Goal: Task Accomplishment & Management: Manage account settings

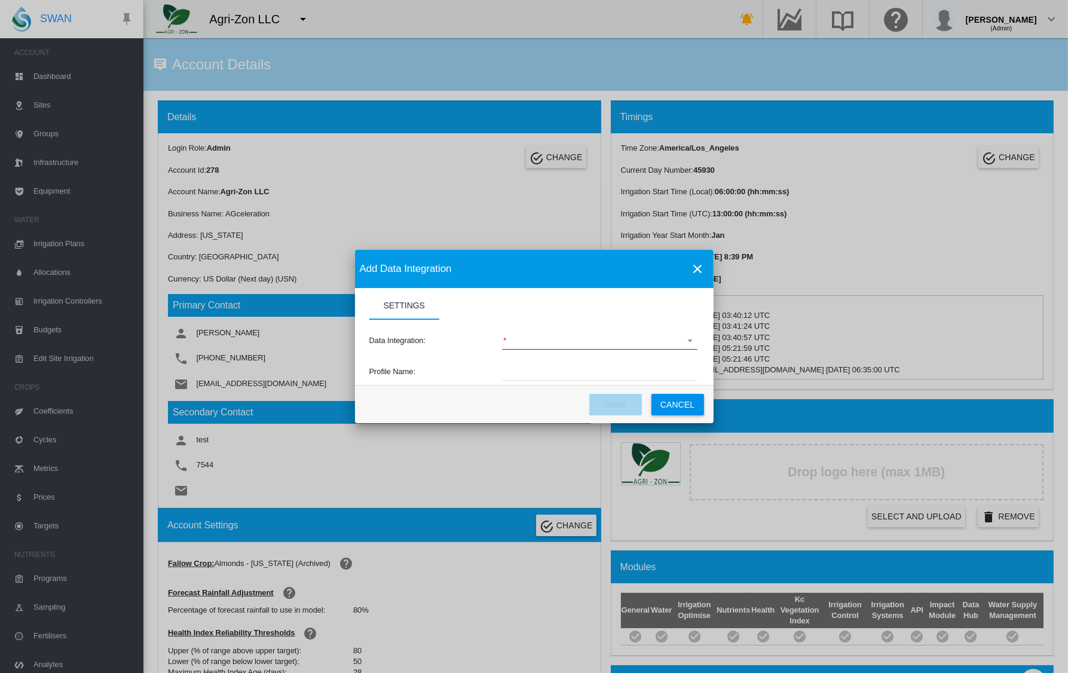
scroll to position [876, 0]
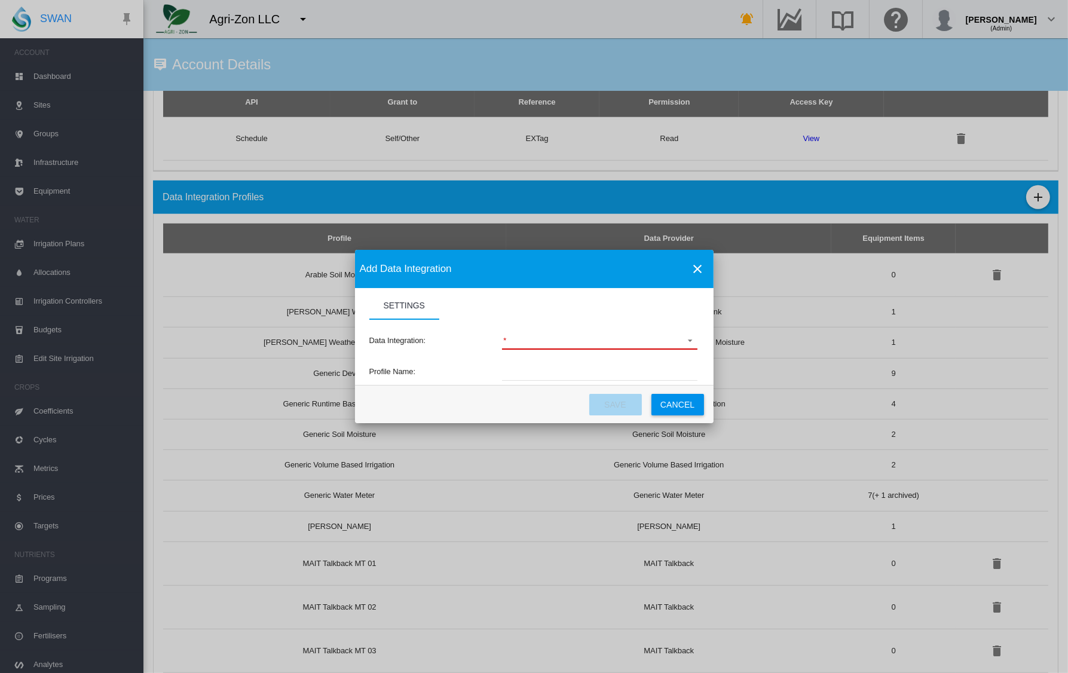
click at [571, 346] on md-select "Settings Settings ..." at bounding box center [599, 341] width 195 height 18
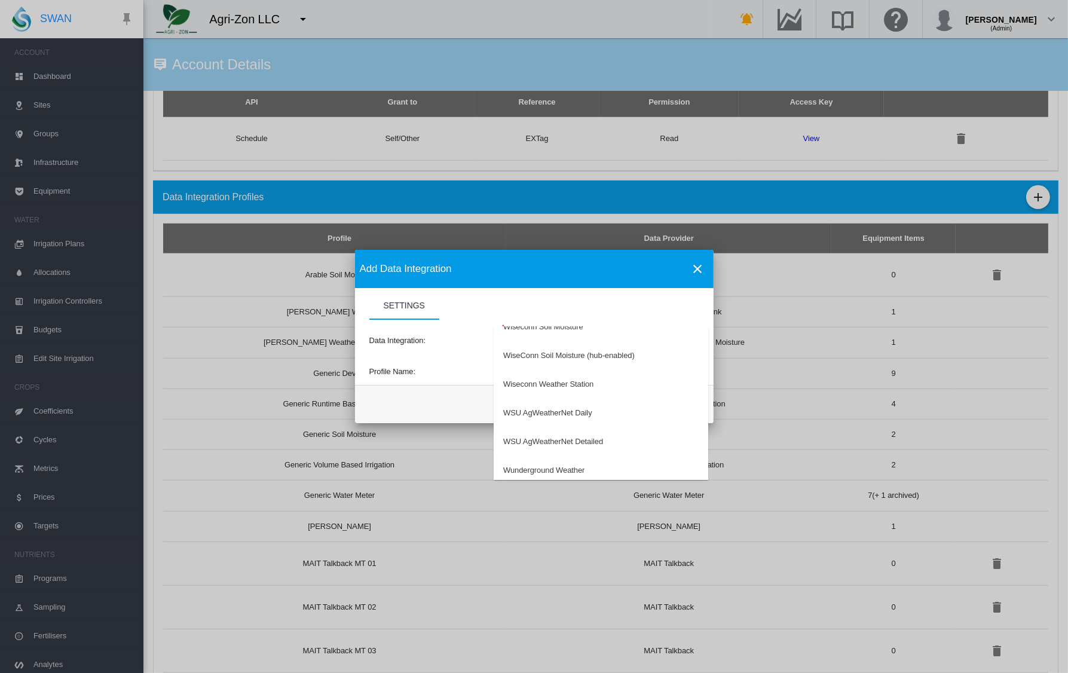
scroll to position [4091, 0]
click at [203, 326] on md-backdrop at bounding box center [534, 336] width 1068 height 673
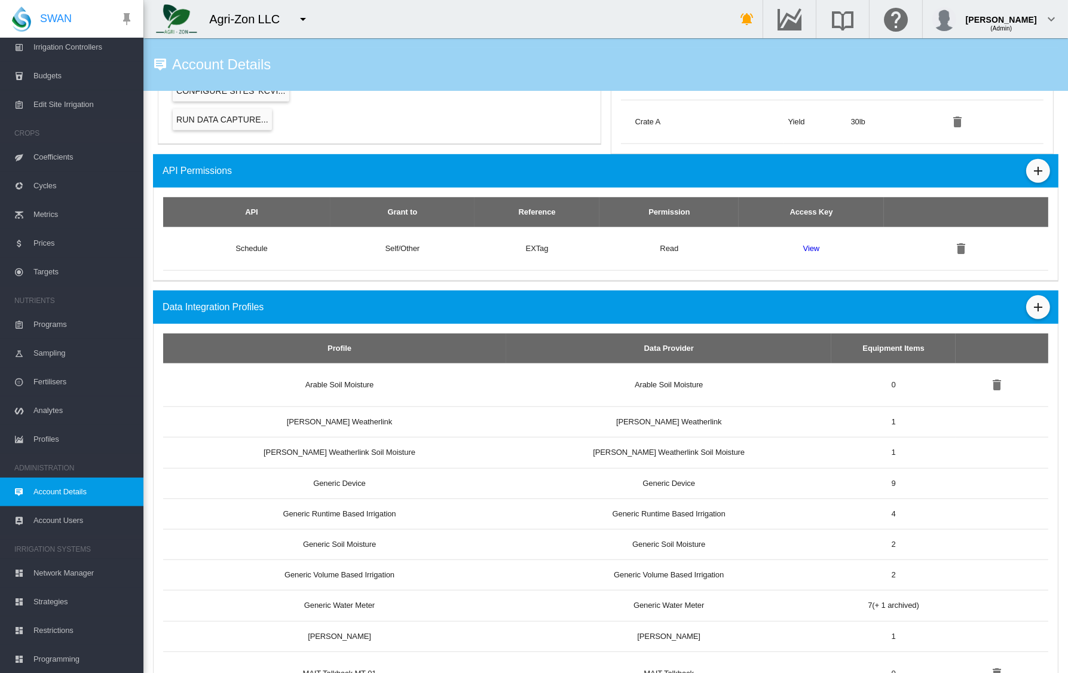
scroll to position [765, 0]
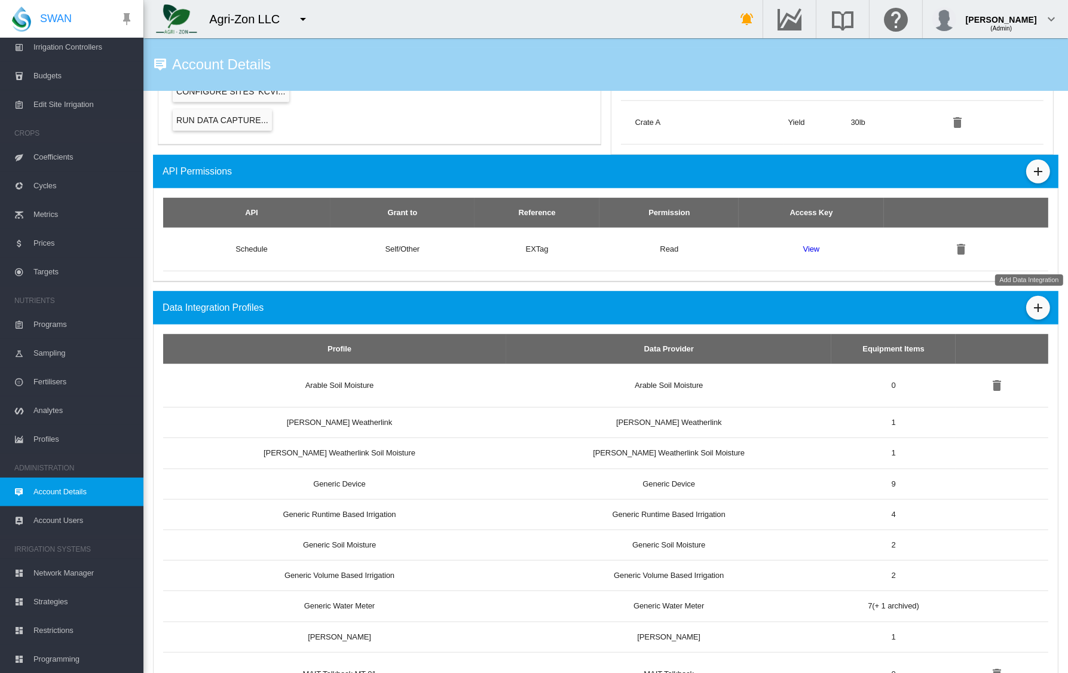
click at [1041, 307] on div "Data Integration Profiles" at bounding box center [605, 307] width 905 height 33
click at [1031, 305] on md-icon "icon-plus" at bounding box center [1038, 308] width 14 height 14
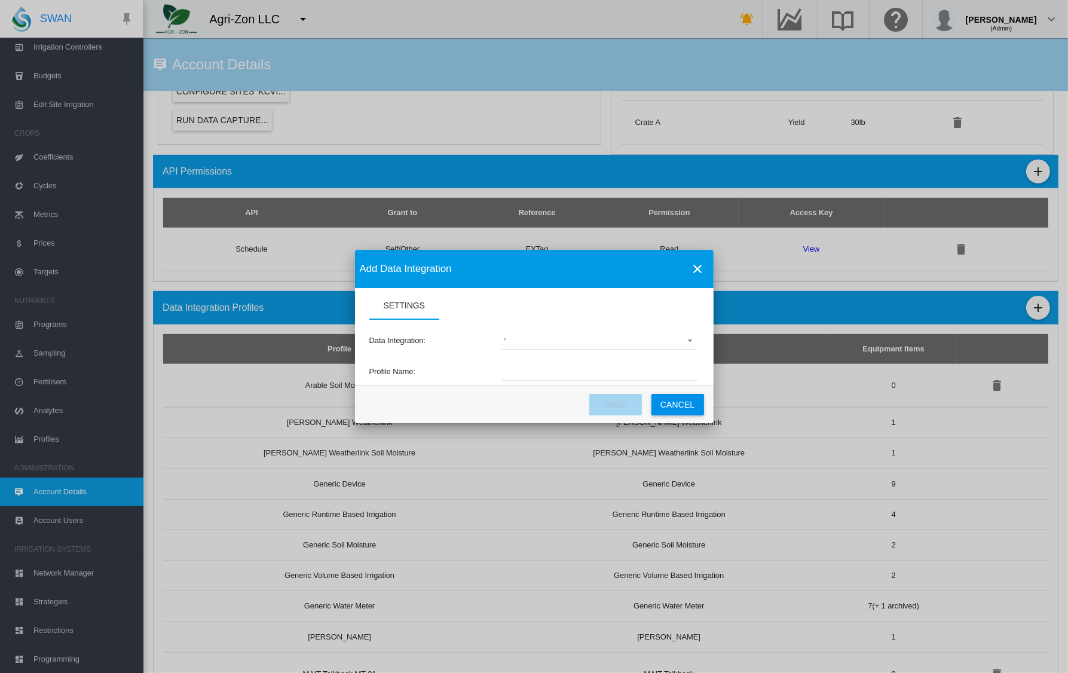
click at [571, 345] on md-select "(deprecated) Toro Lynx Course By Station Adcon Soil Moisture Aquacheck Soil Moi…" at bounding box center [599, 341] width 195 height 18
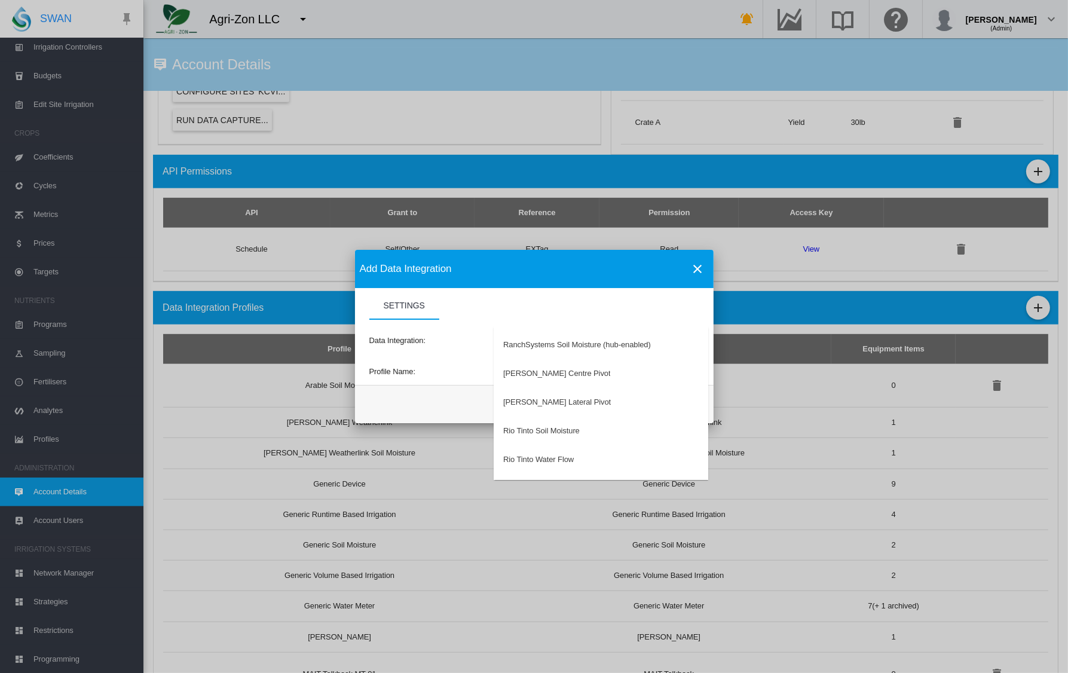
scroll to position [2490, 0]
click at [417, 360] on md-backdrop at bounding box center [534, 336] width 1068 height 673
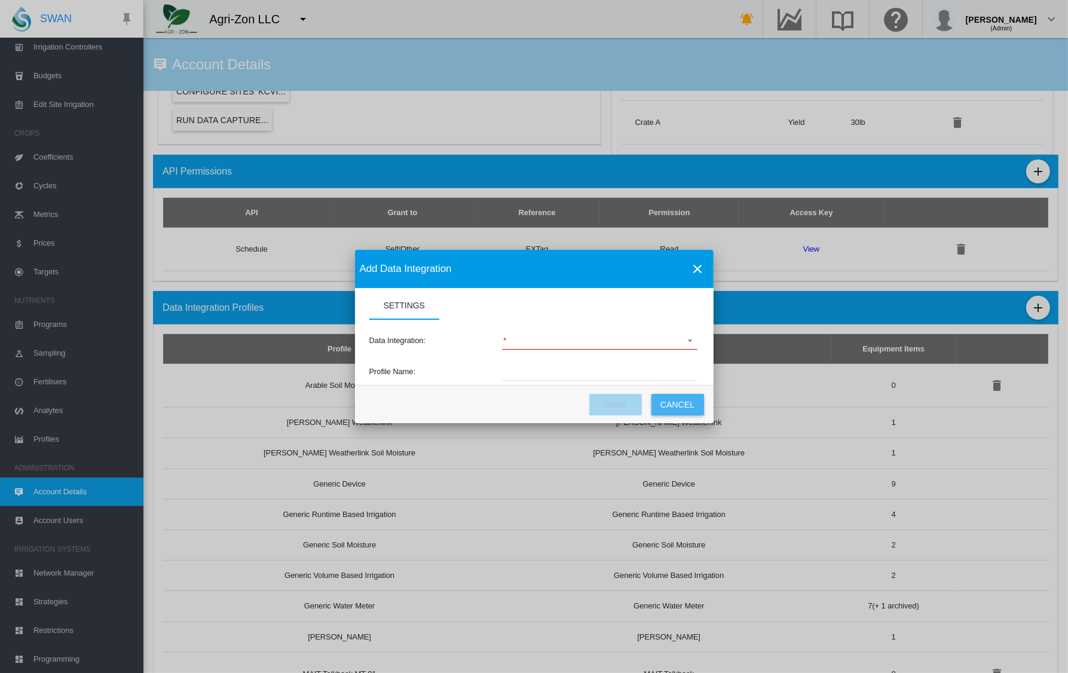
click at [691, 406] on button "Cancel" at bounding box center [677, 405] width 53 height 22
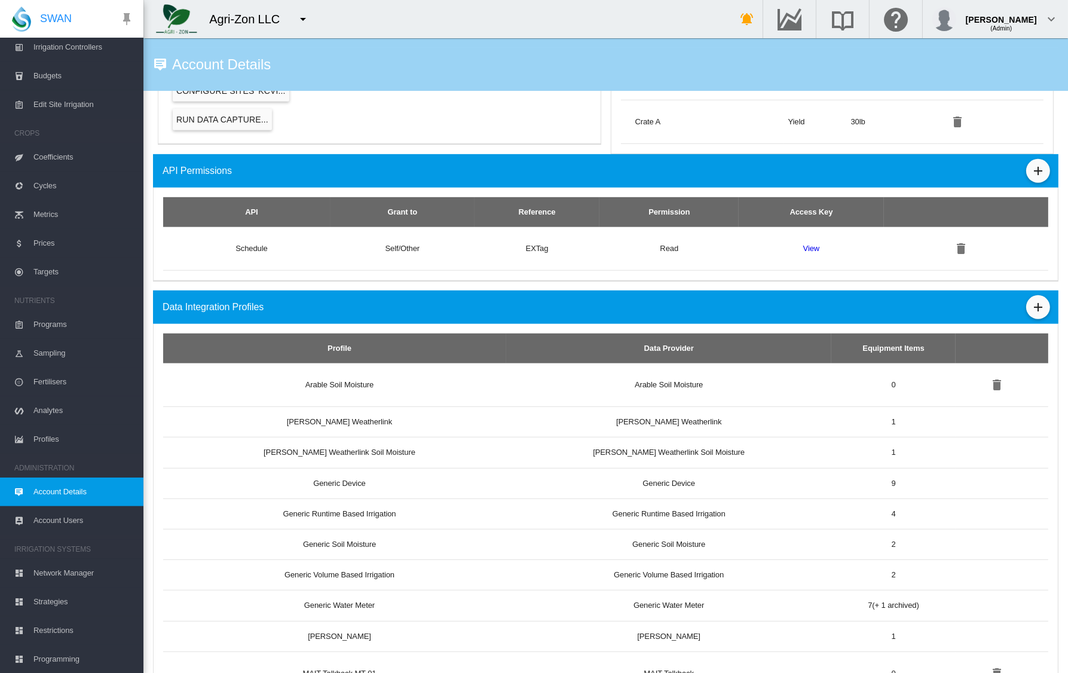
scroll to position [767, 0]
